Goal: Task Accomplishment & Management: Manage account settings

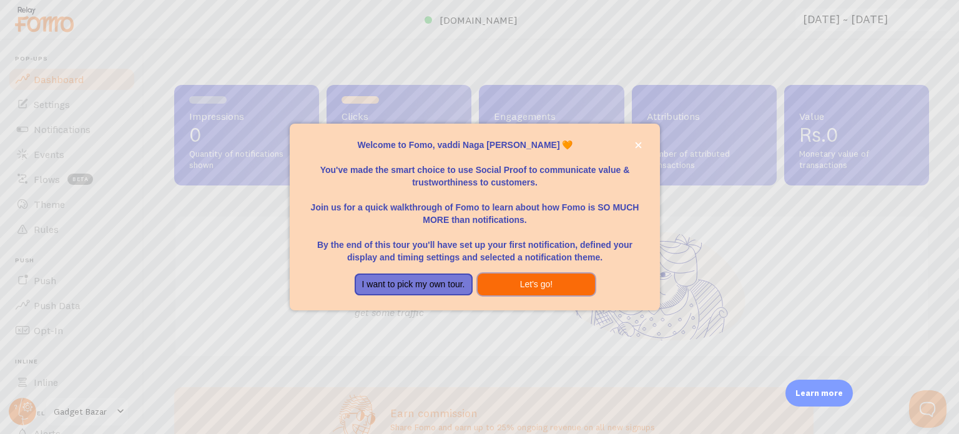
click at [499, 287] on button "Let's go!" at bounding box center [537, 285] width 118 height 22
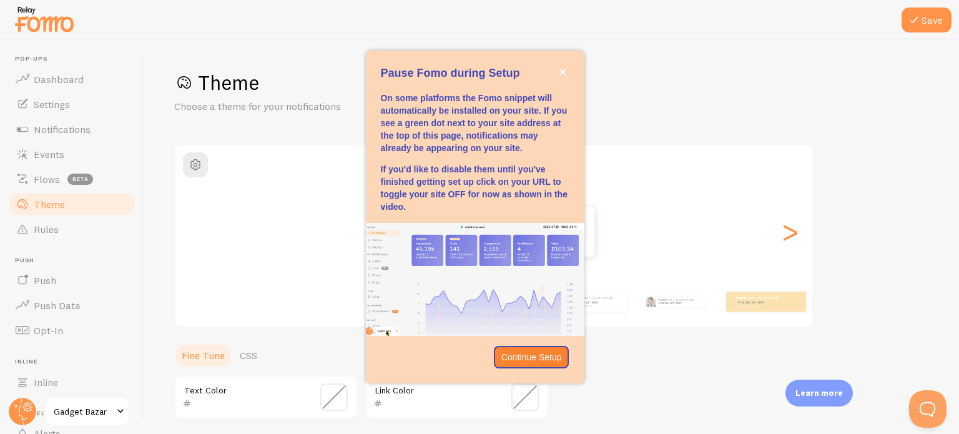
click at [499, 287] on img "Pause Fomo during Setup" at bounding box center [475, 279] width 219 height 113
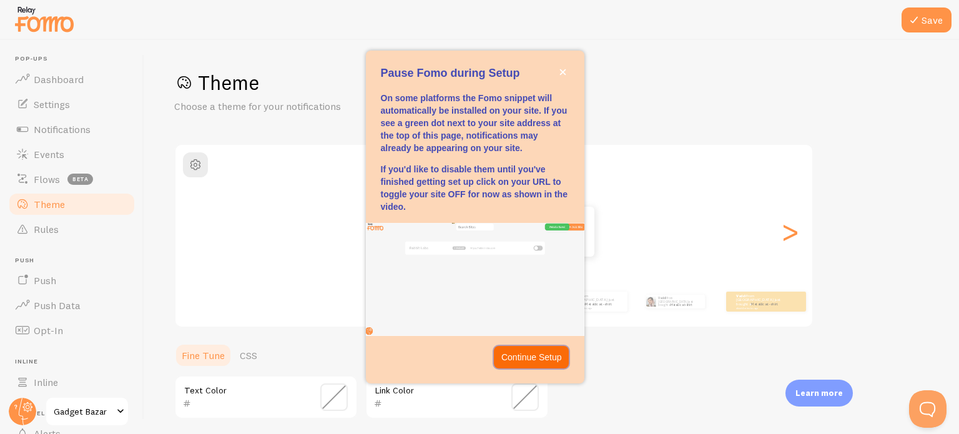
click at [525, 350] on button "Continue Setup" at bounding box center [532, 357] width 76 height 22
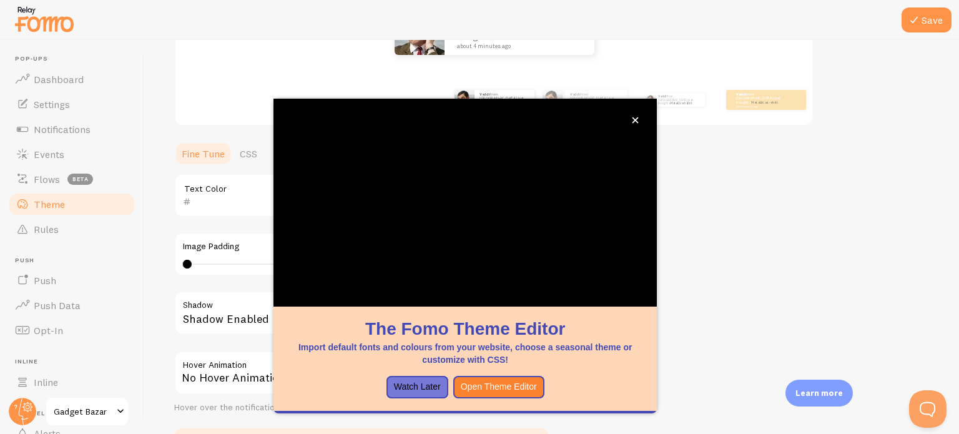
scroll to position [202, 0]
click at [397, 392] on button "Watch Later" at bounding box center [418, 387] width 62 height 22
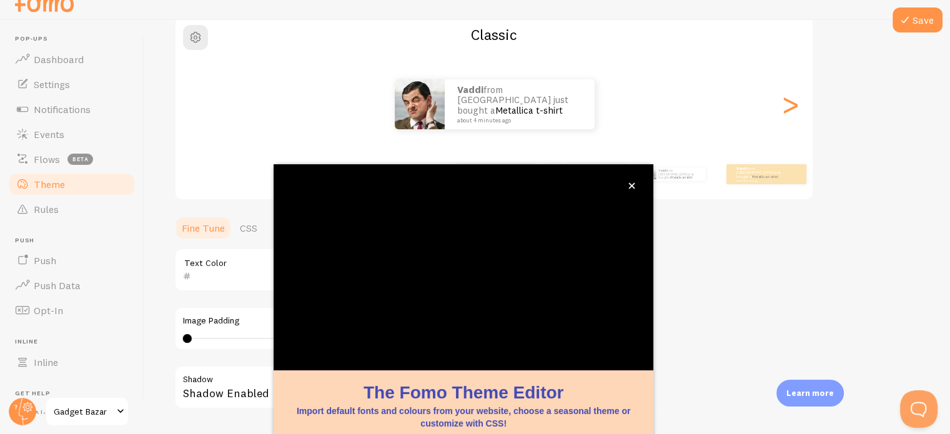
scroll to position [117, 0]
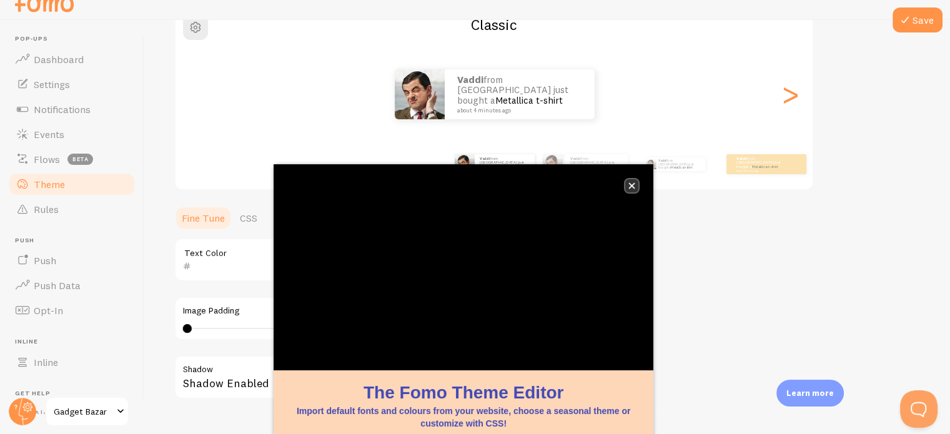
click at [633, 187] on icon "close," at bounding box center [632, 186] width 6 height 6
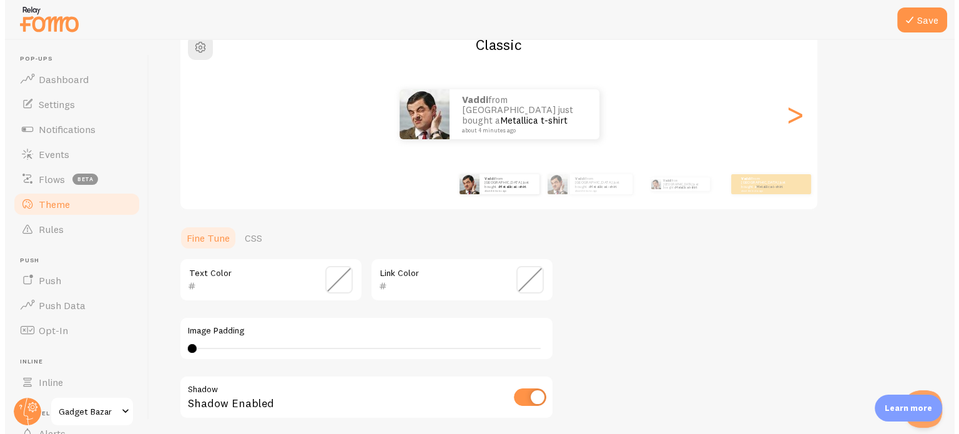
scroll to position [0, 0]
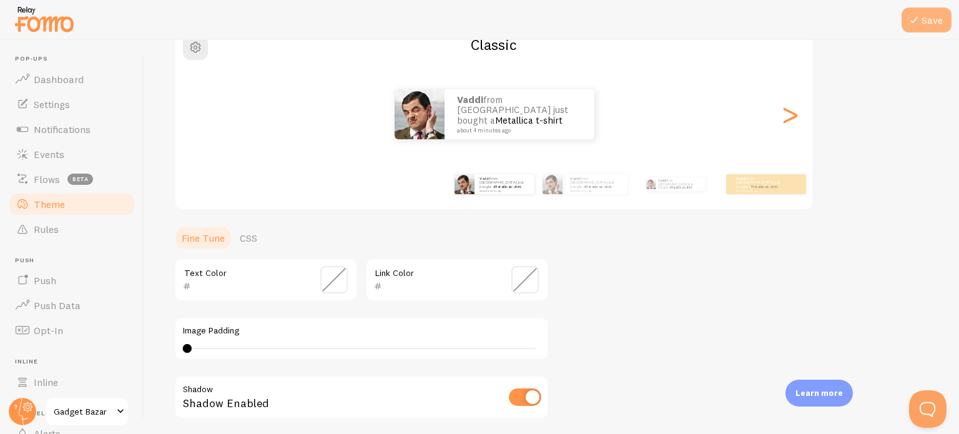
click at [910, 22] on icon at bounding box center [914, 19] width 15 height 15
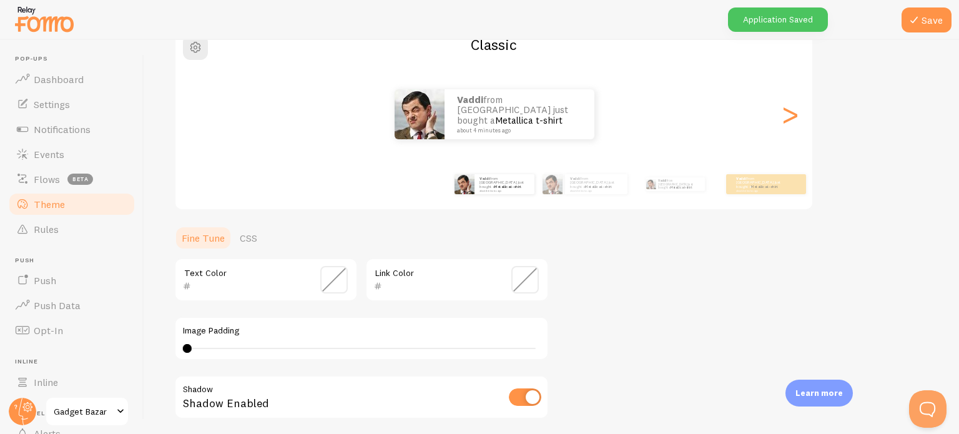
scroll to position [107, 0]
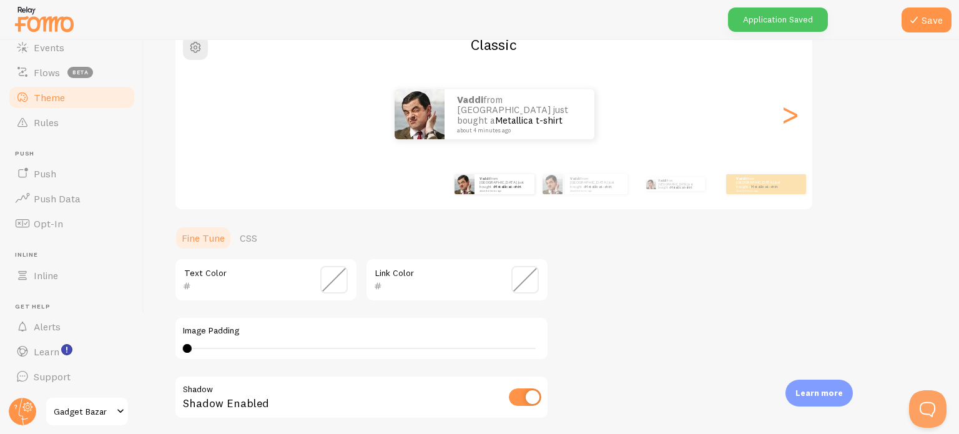
click at [90, 415] on span "Gadget Bazar" at bounding box center [83, 411] width 59 height 15
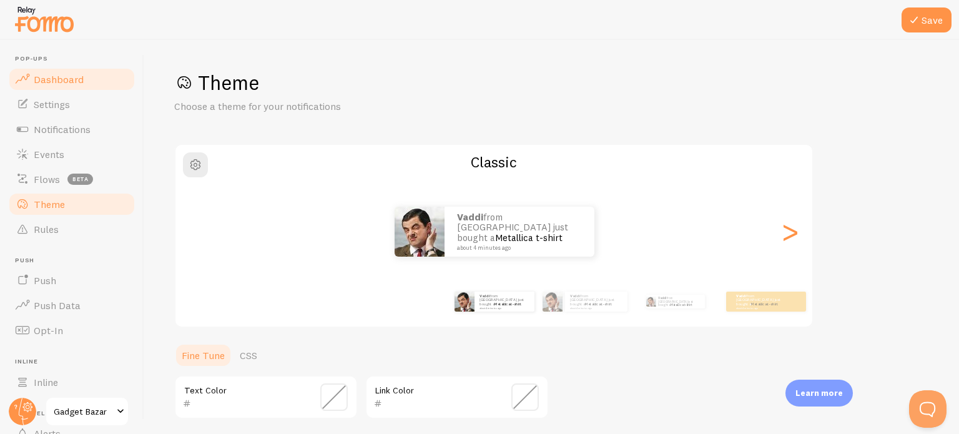
click at [57, 67] on link "Dashboard" at bounding box center [71, 79] width 129 height 25
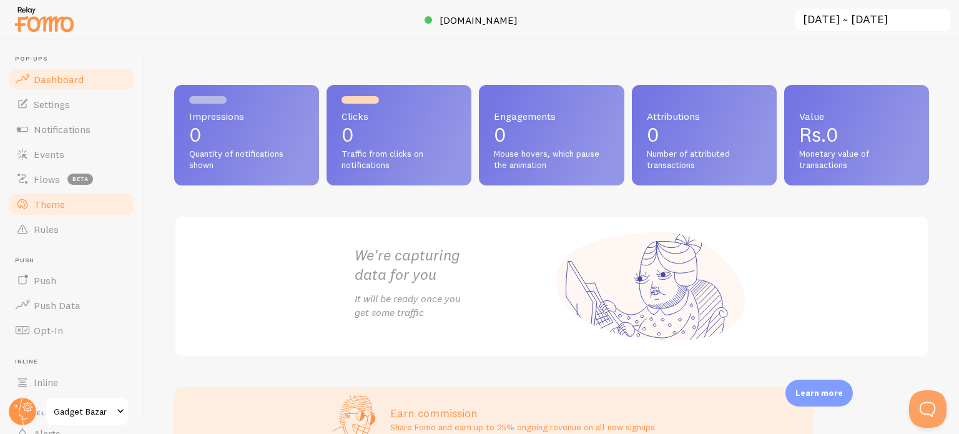
click at [45, 211] on link "Theme" at bounding box center [71, 204] width 129 height 25
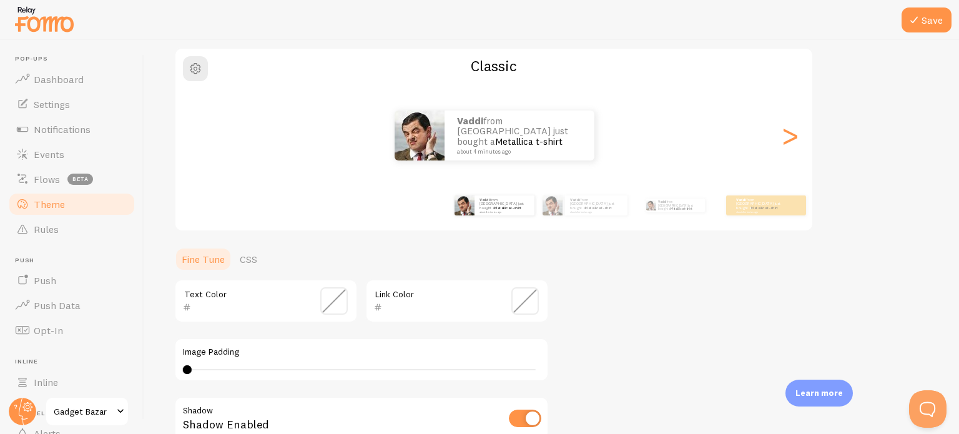
scroll to position [120, 0]
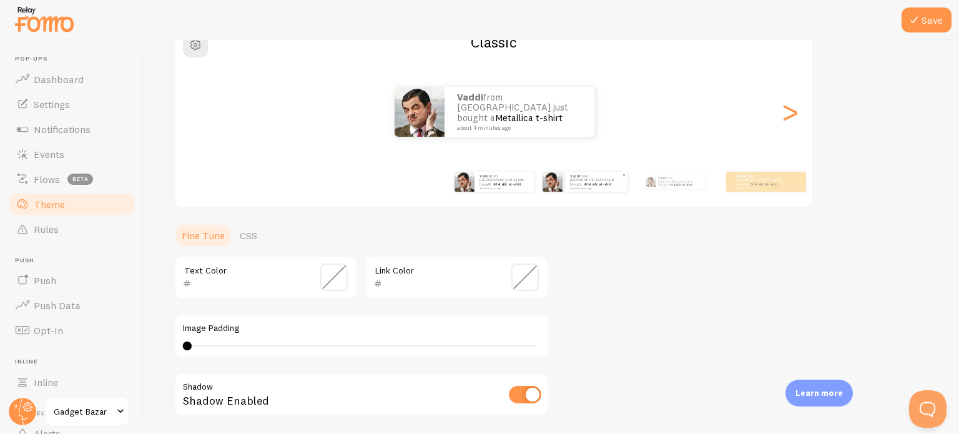
click at [570, 187] on small "about 4 minutes ago" at bounding box center [595, 188] width 51 height 2
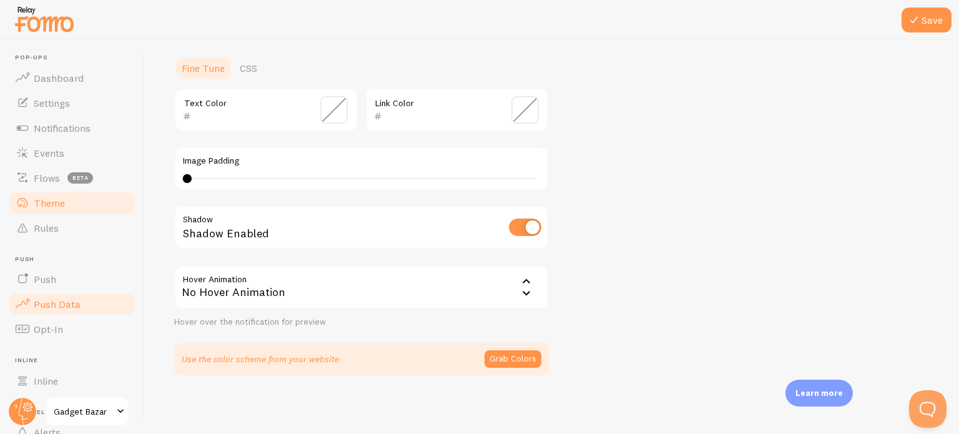
scroll to position [0, 0]
click at [72, 79] on span "Dashboard" at bounding box center [59, 79] width 50 height 12
